Goal: Transaction & Acquisition: Subscribe to service/newsletter

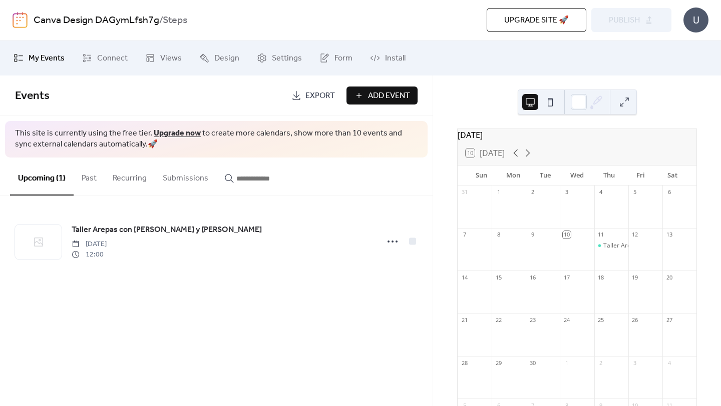
click at [227, 106] on div "Events Export Add Event" at bounding box center [216, 96] width 432 height 41
click at [137, 21] on link "Canva Design DAGymLfsh7g" at bounding box center [97, 20] width 126 height 19
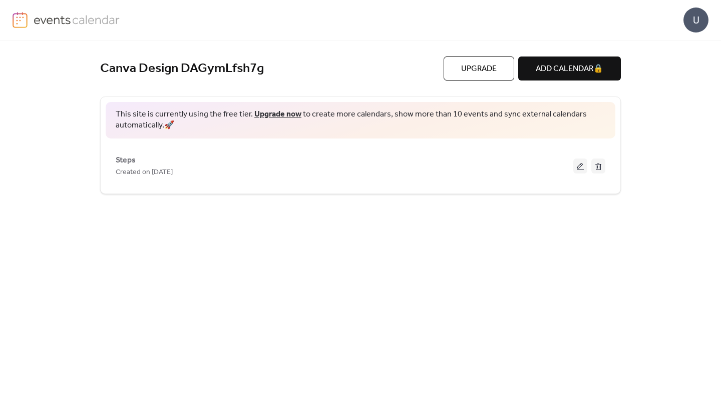
click at [482, 66] on span "Upgrade" at bounding box center [479, 69] width 36 height 12
